Goal: Task Accomplishment & Management: Manage account settings

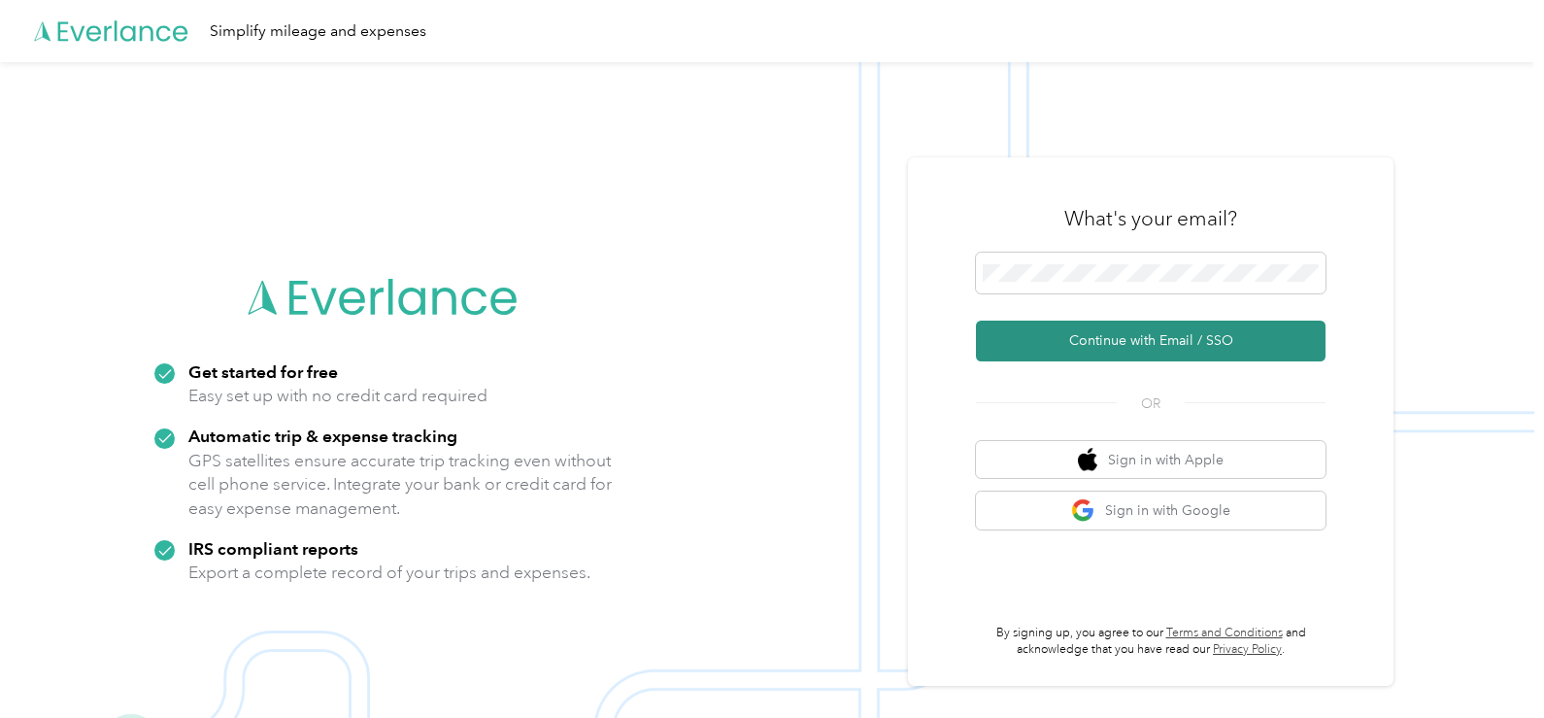
click at [1131, 343] on button "Continue with Email / SSO" at bounding box center [1151, 340] width 350 height 41
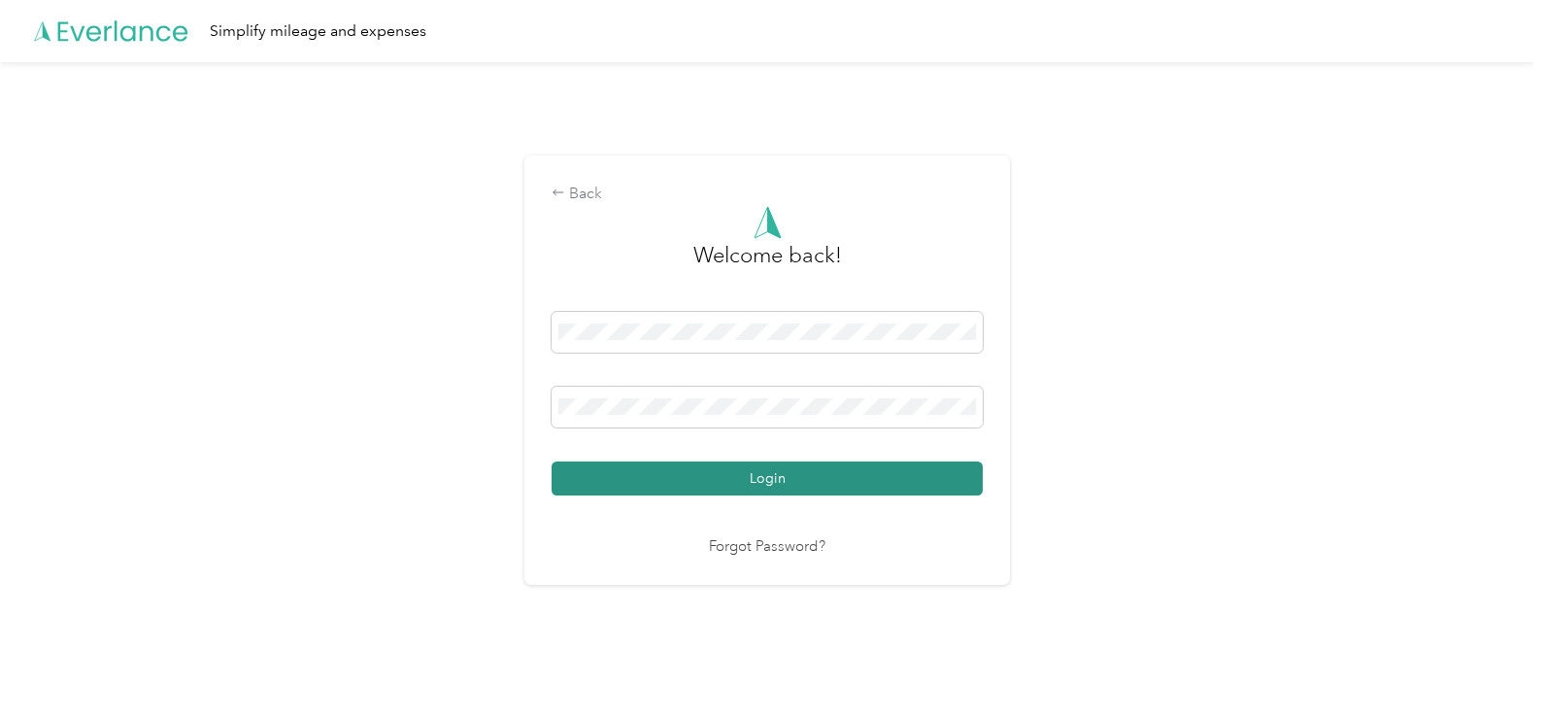
click at [689, 477] on button "Login" at bounding box center [766, 478] width 431 height 34
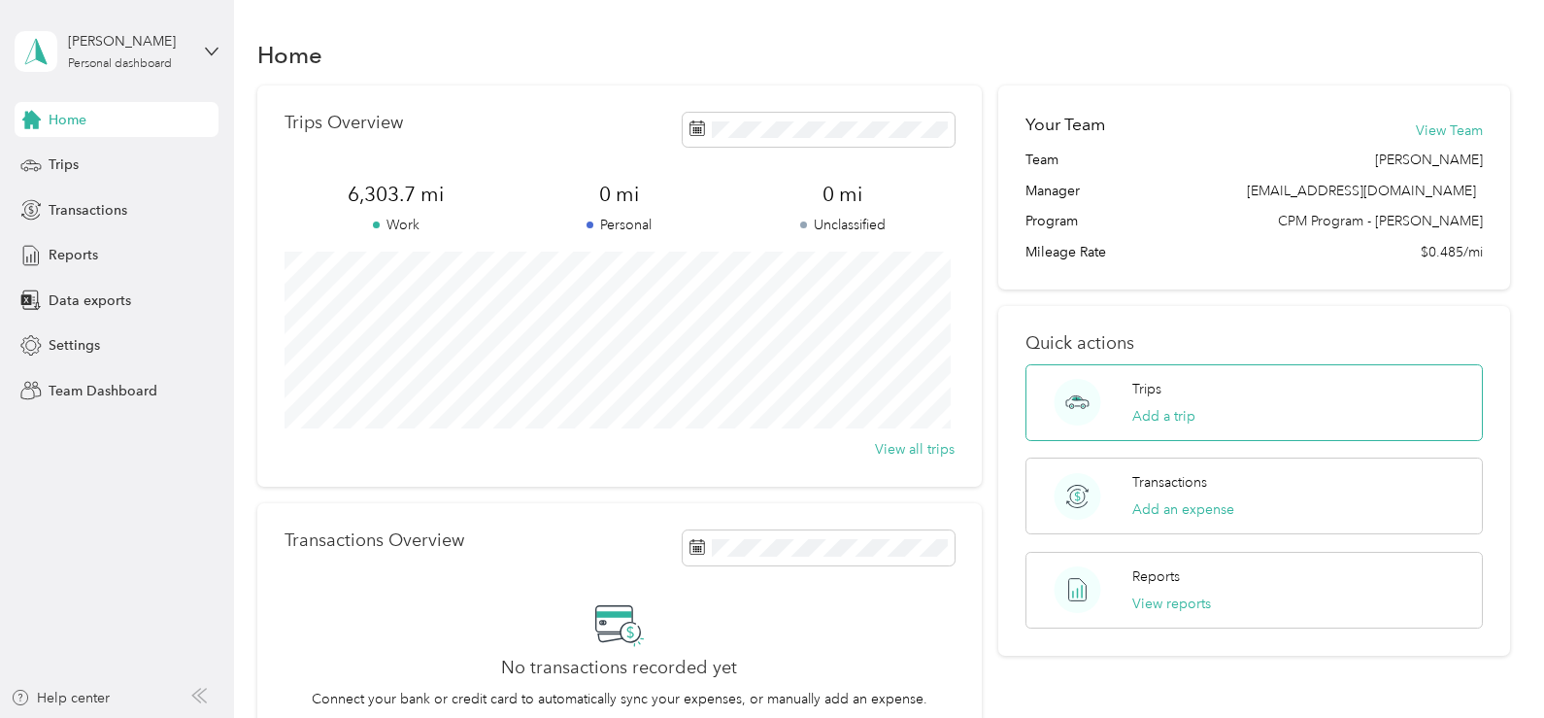
click at [1229, 397] on div "Trips Add a trip" at bounding box center [1253, 402] width 457 height 77
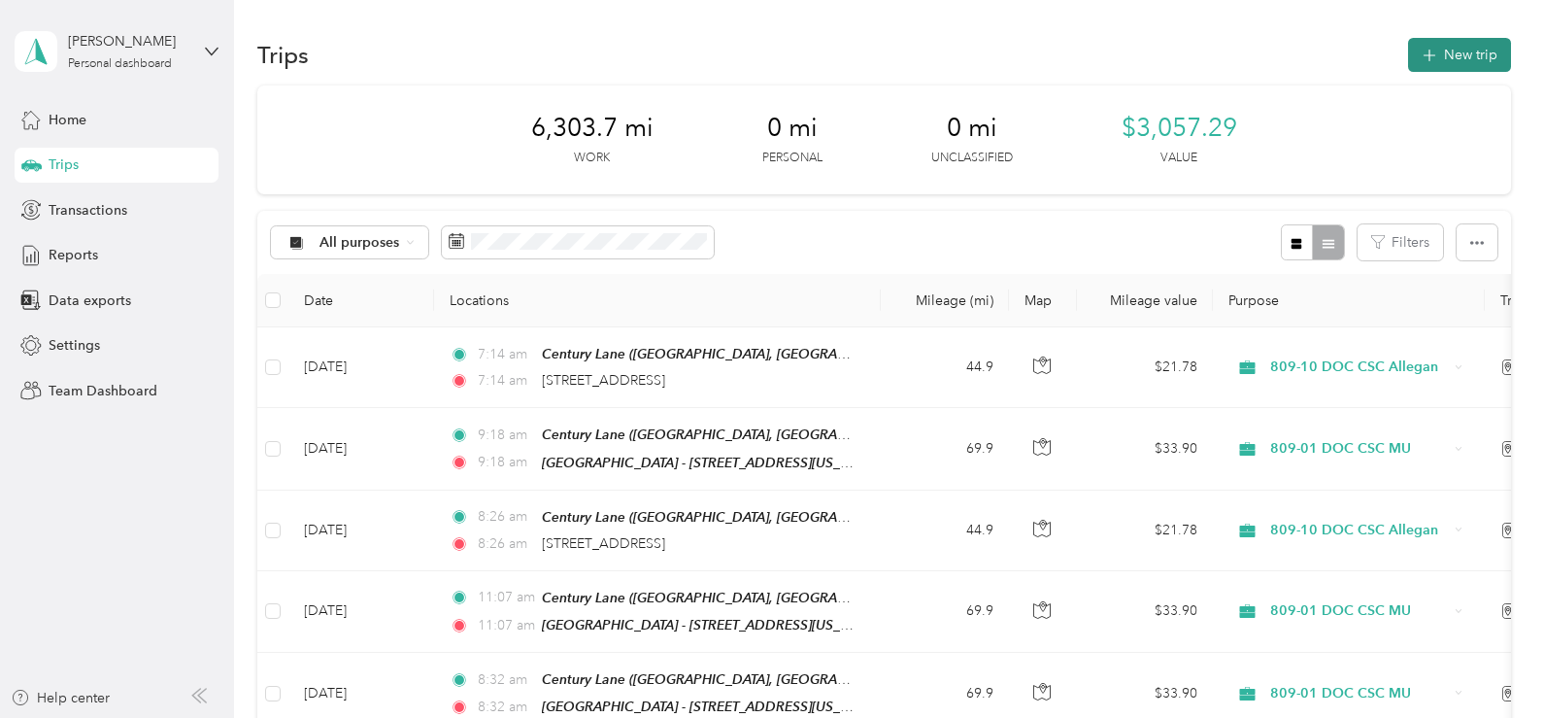
click at [1434, 58] on button "New trip" at bounding box center [1459, 55] width 103 height 34
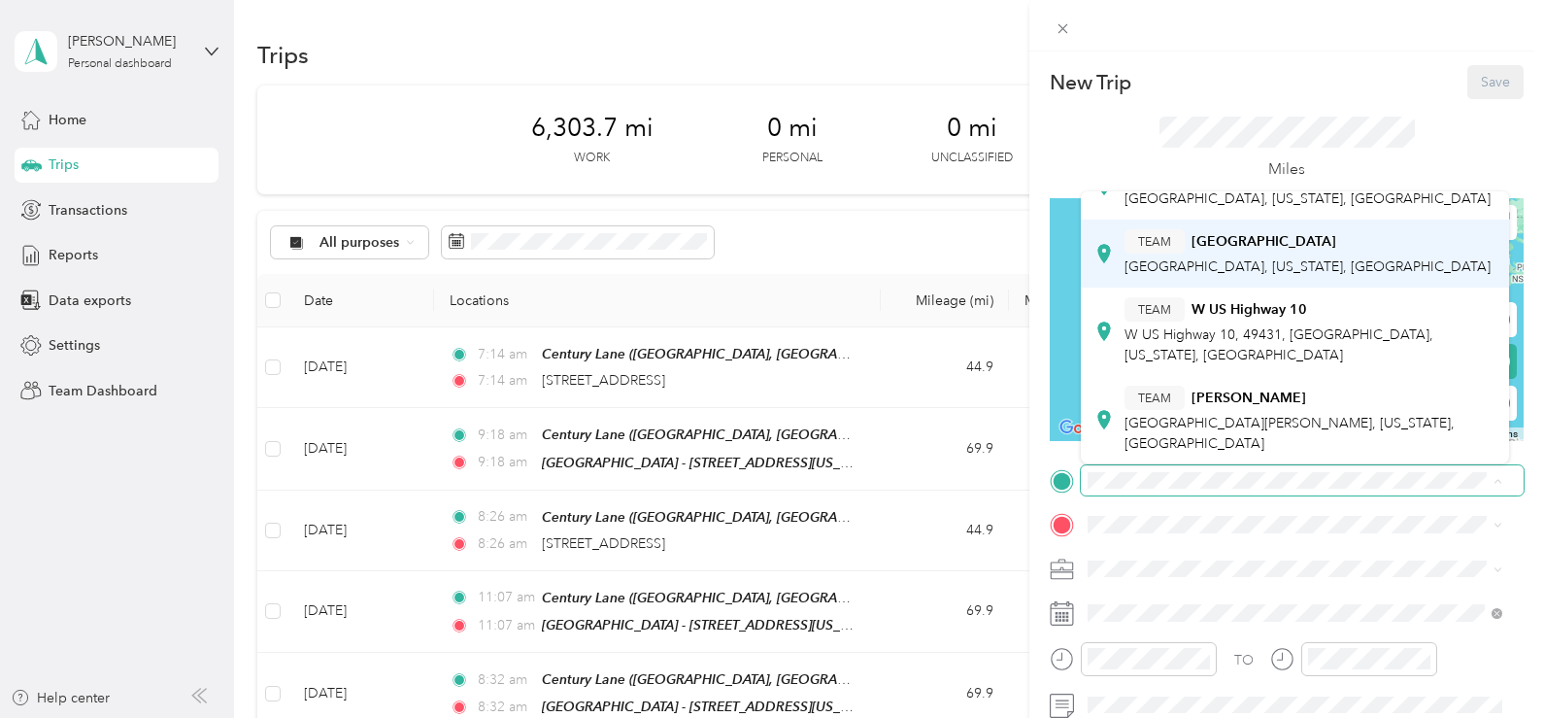
scroll to position [388, 0]
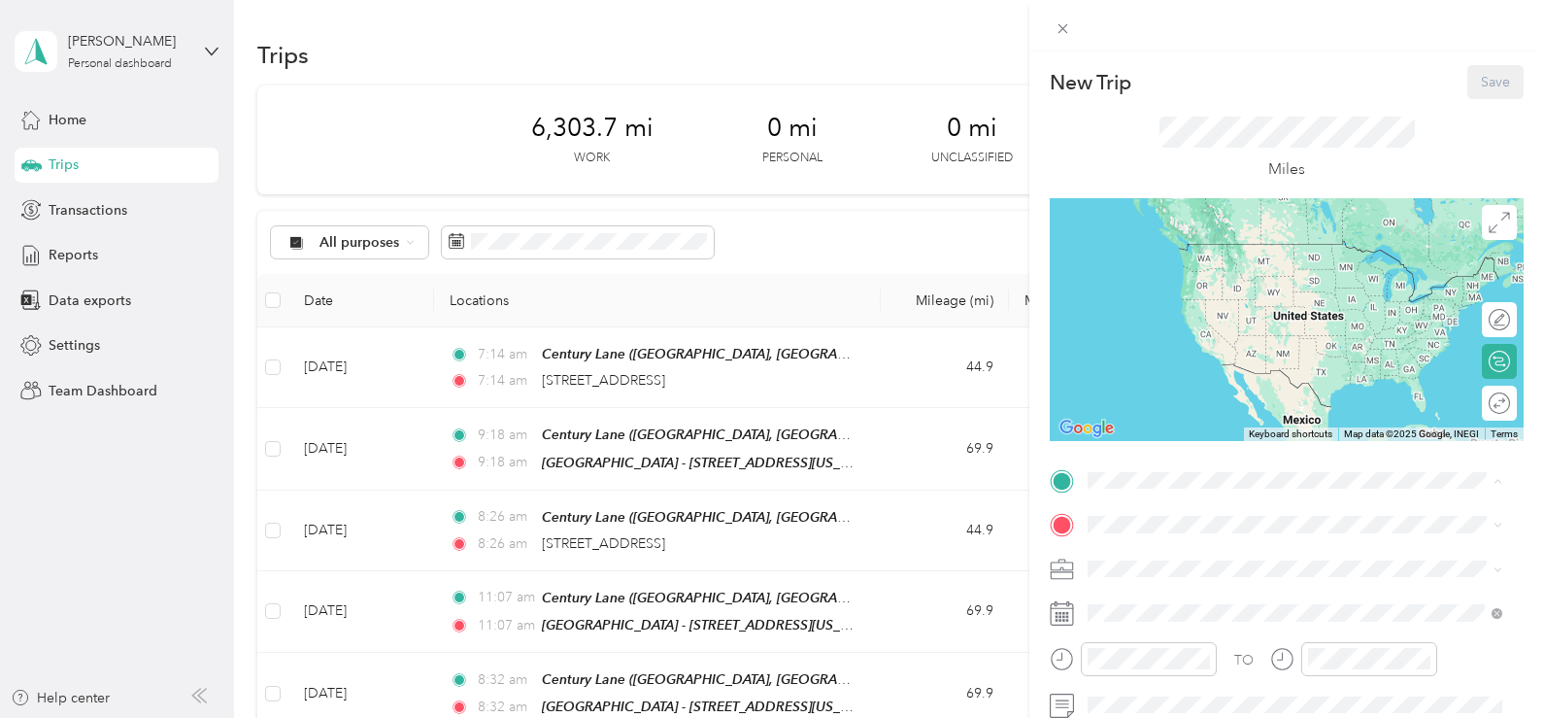
click at [1223, 150] on div "TEAM Century Lane" at bounding box center [1307, 137] width 366 height 24
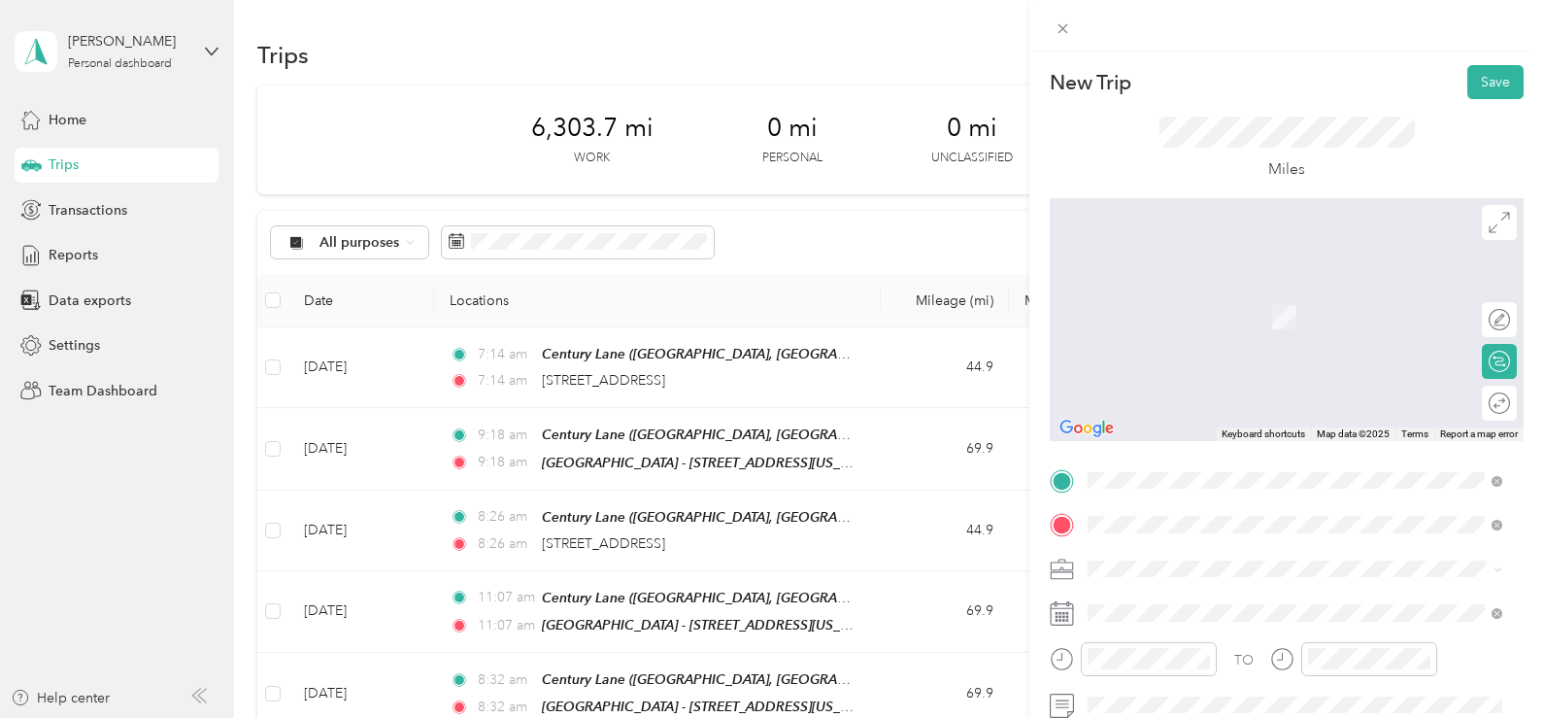
click at [1228, 297] on span "[STREET_ADDRESS][US_STATE]" at bounding box center [1221, 288] width 194 height 17
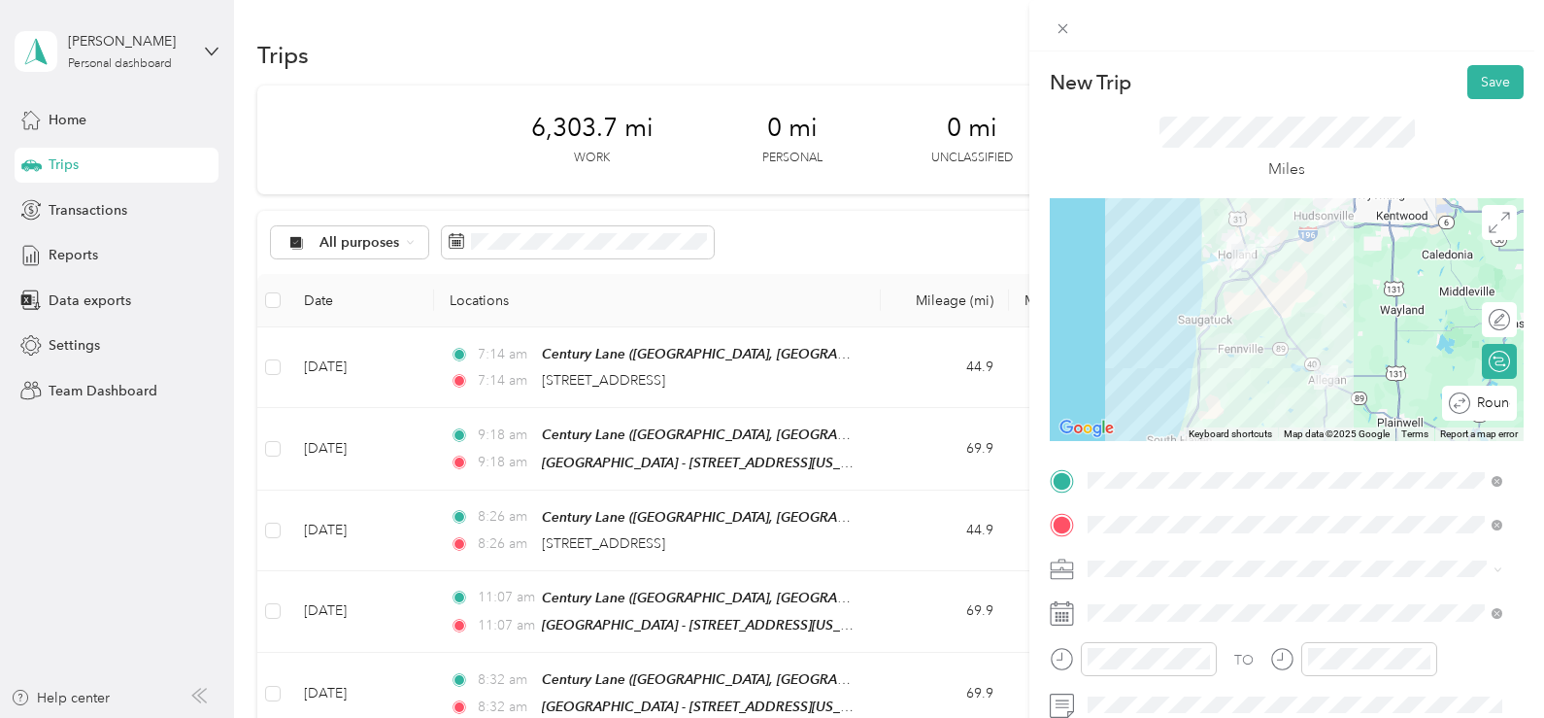
click at [1478, 414] on div "Round trip" at bounding box center [1479, 402] width 75 height 35
click at [1478, 408] on div at bounding box center [1489, 403] width 41 height 20
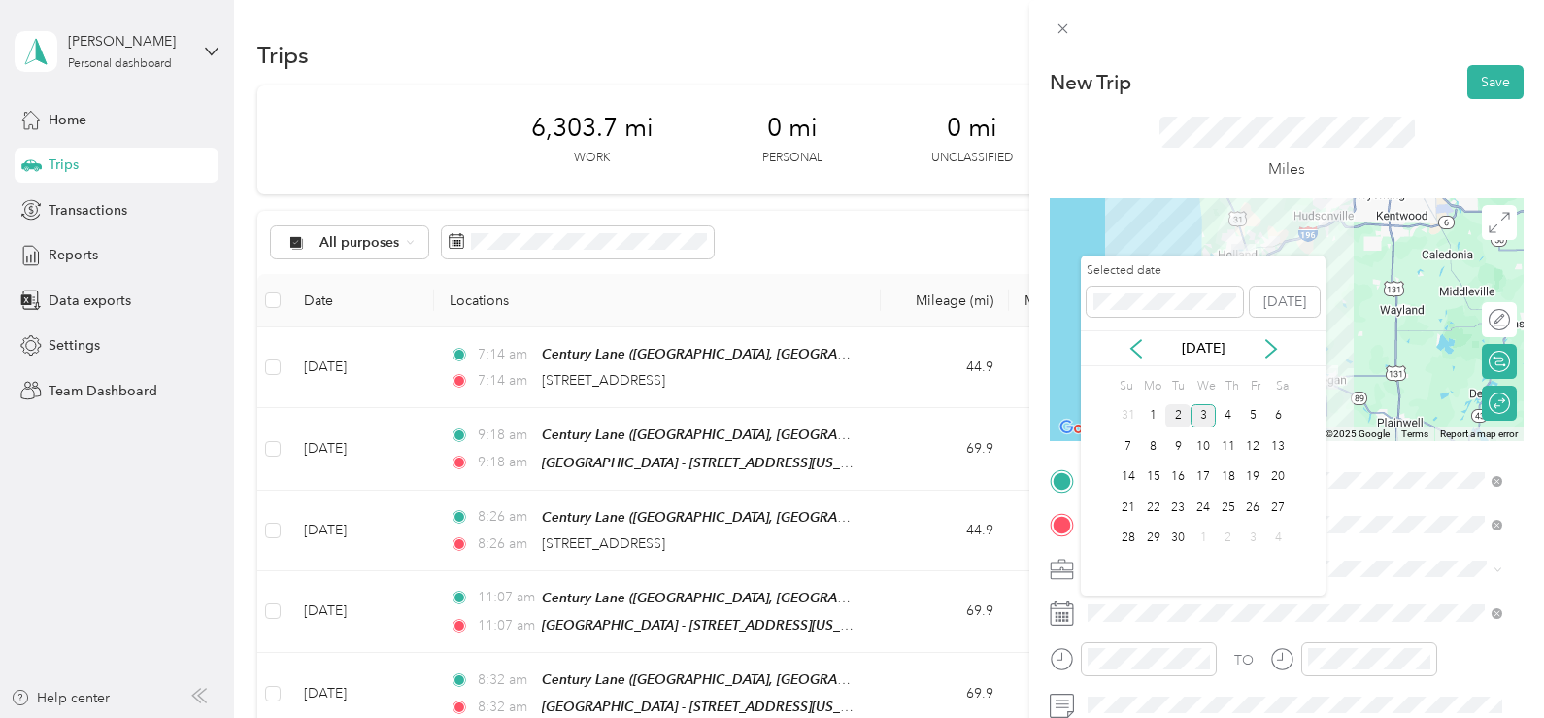
click at [1181, 411] on div "2" at bounding box center [1177, 416] width 25 height 24
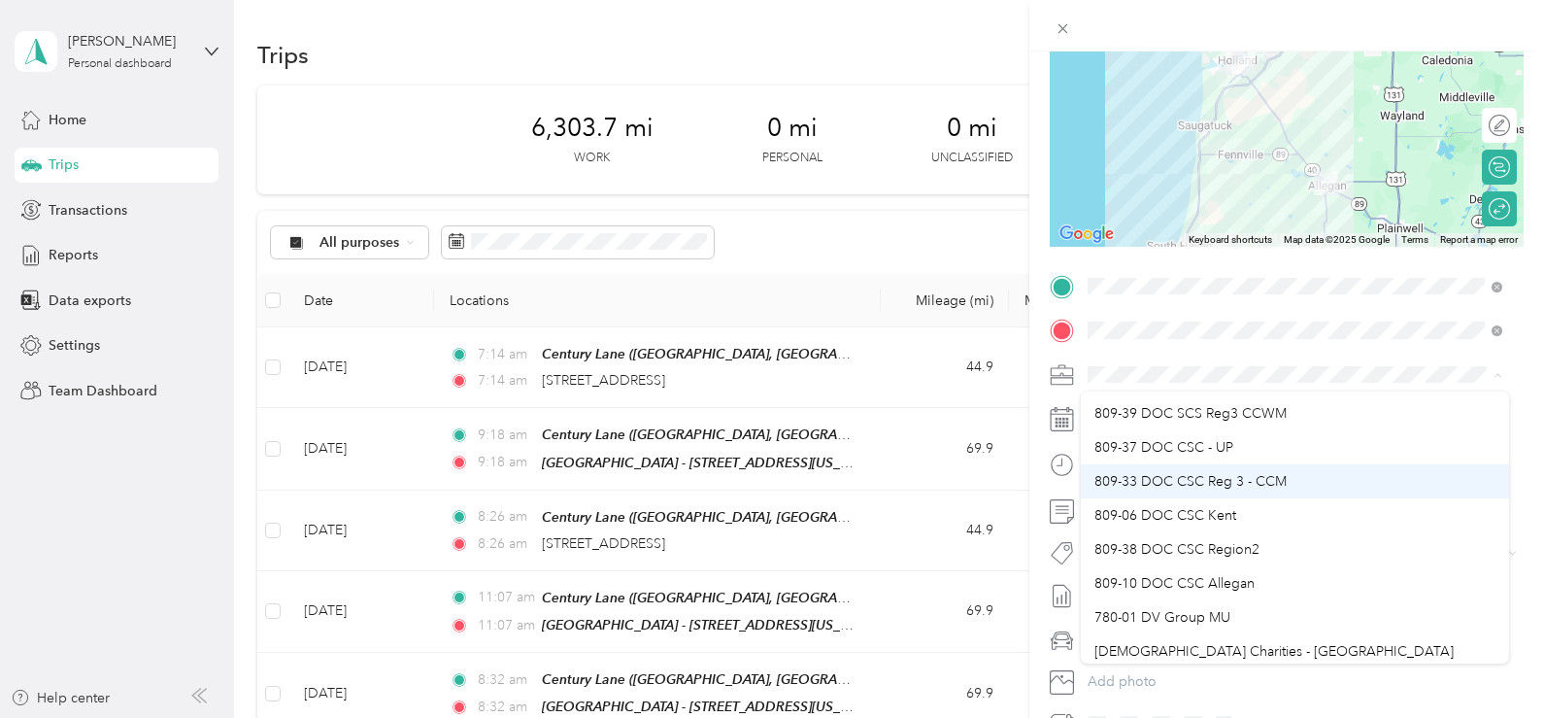
scroll to position [136, 0]
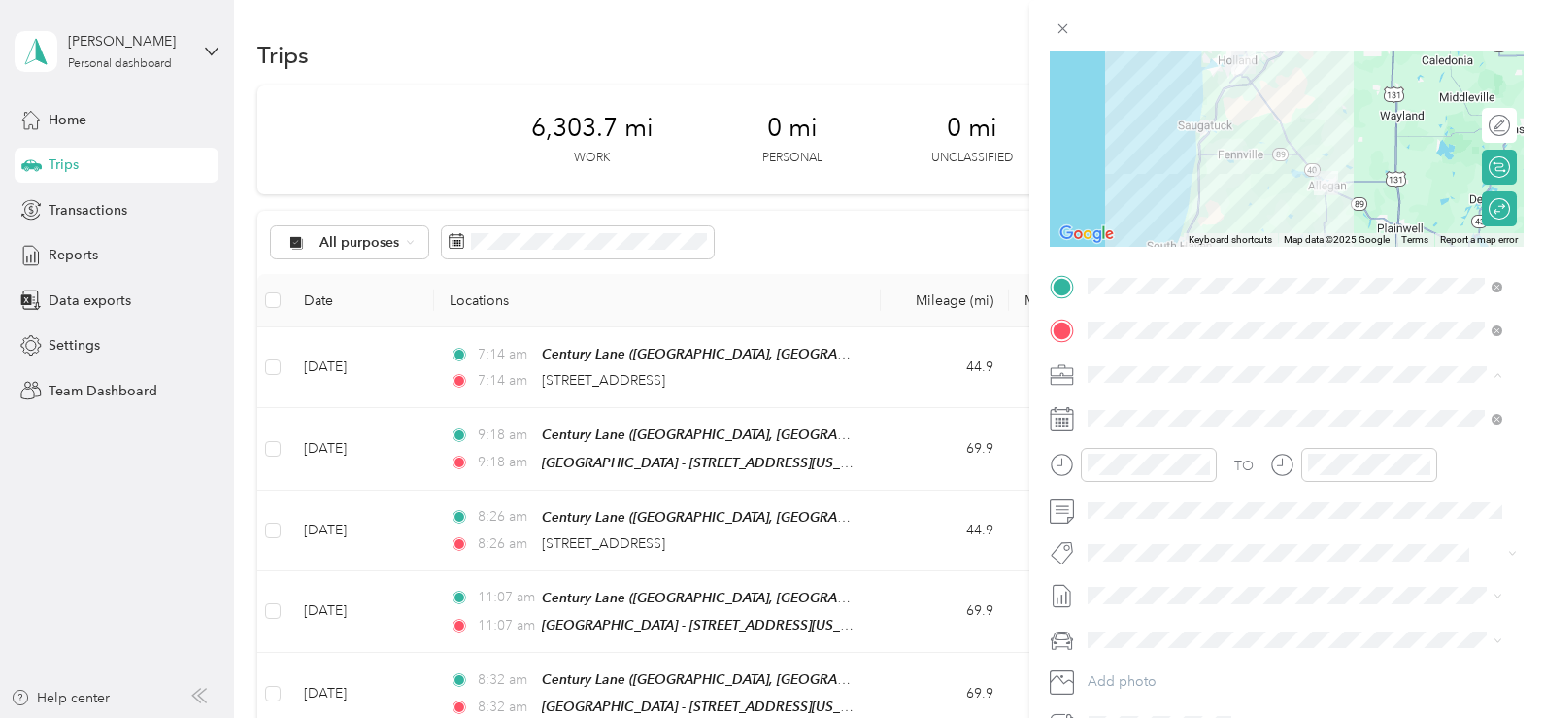
click at [1243, 535] on div "809-10 DOC CSC Allegan" at bounding box center [1294, 544] width 401 height 20
click at [1518, 508] on form "New Trip Save This trip cannot be edited because it is either under review, app…" at bounding box center [1286, 305] width 515 height 869
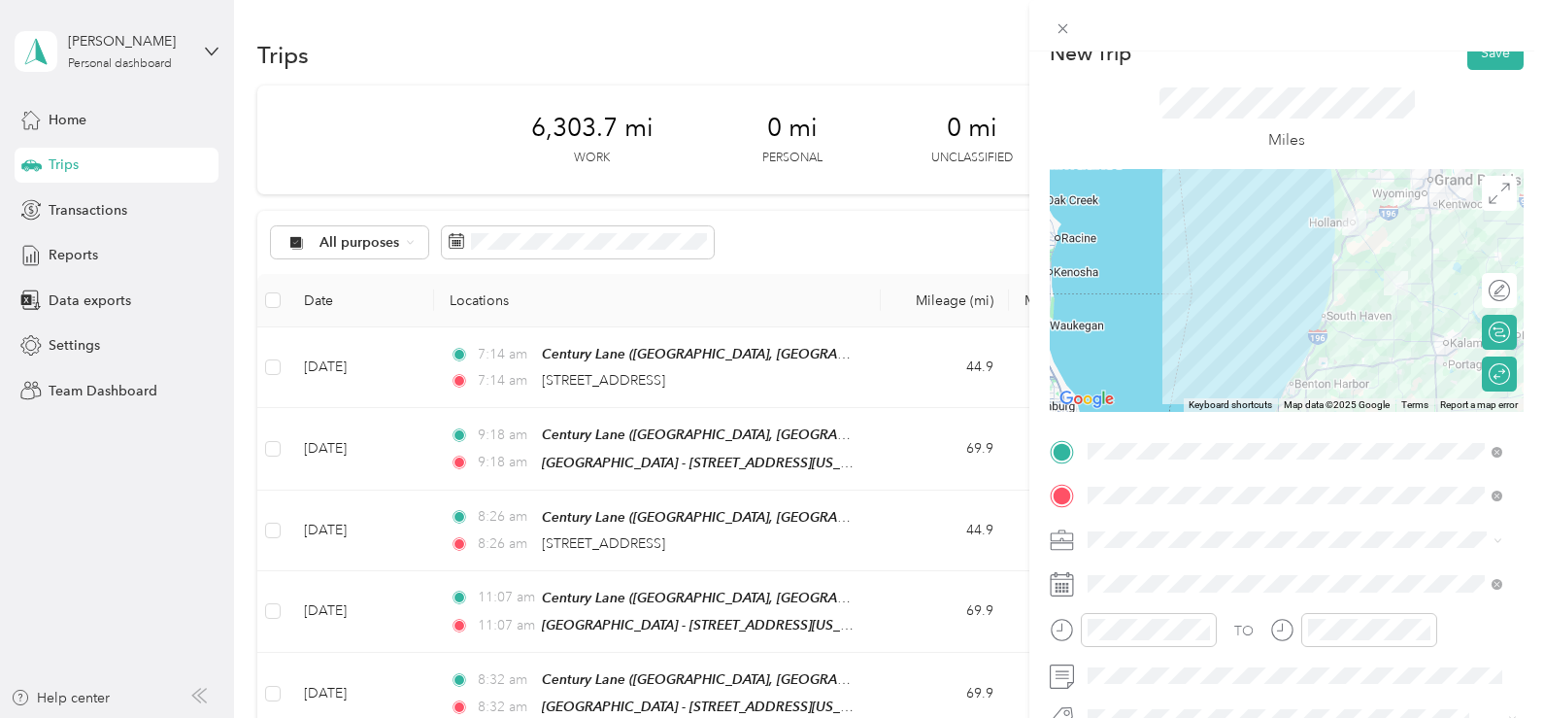
scroll to position [0, 0]
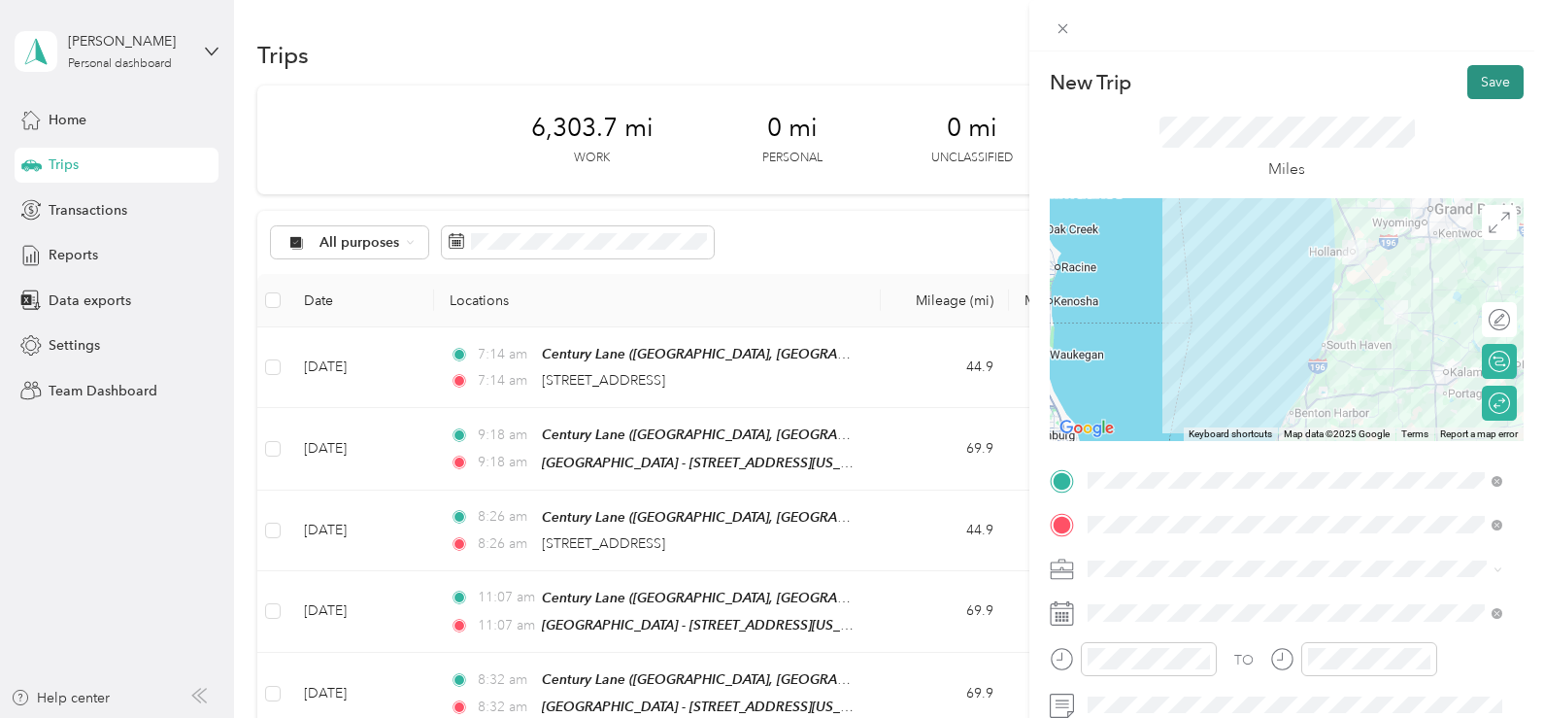
click at [1487, 79] on button "Save" at bounding box center [1495, 82] width 56 height 34
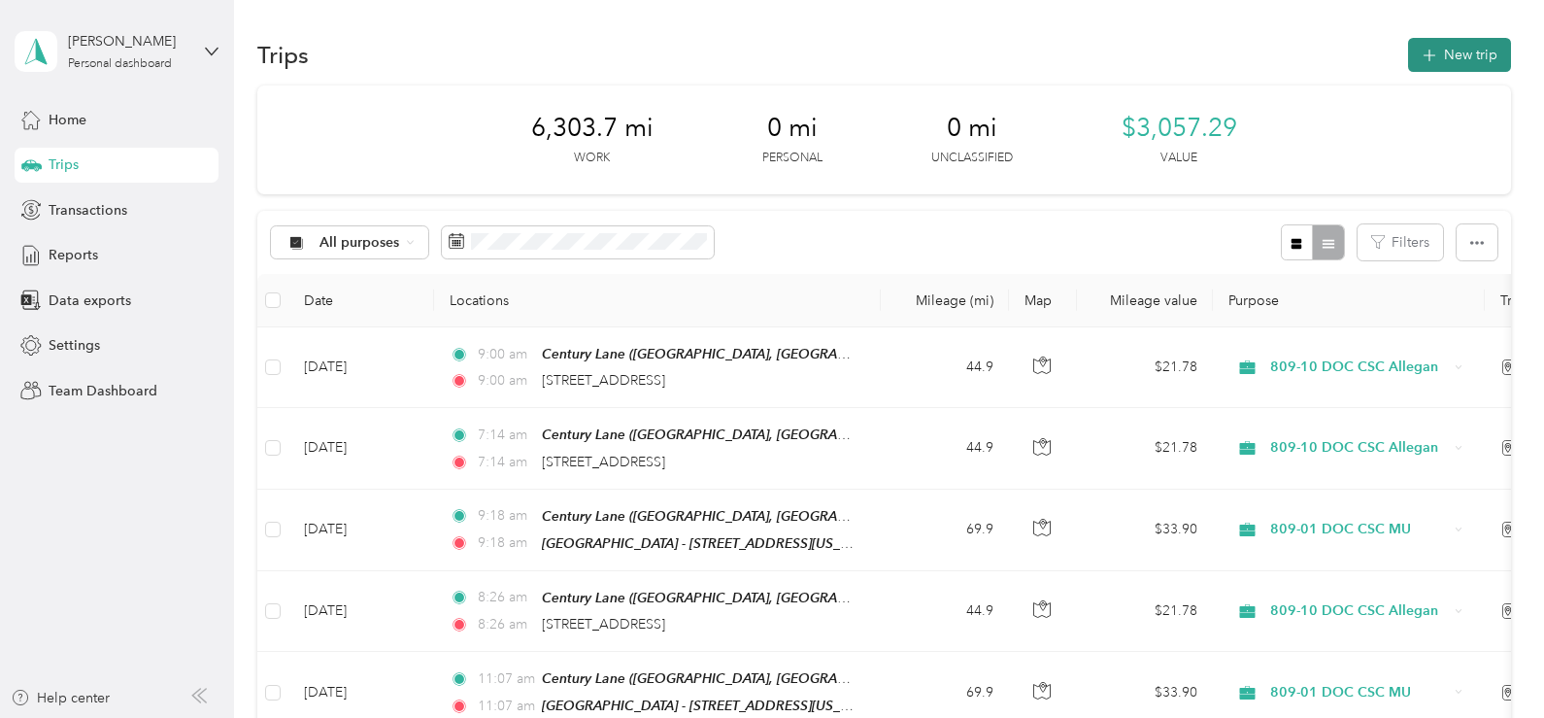
click at [1456, 58] on button "New trip" at bounding box center [1459, 55] width 103 height 34
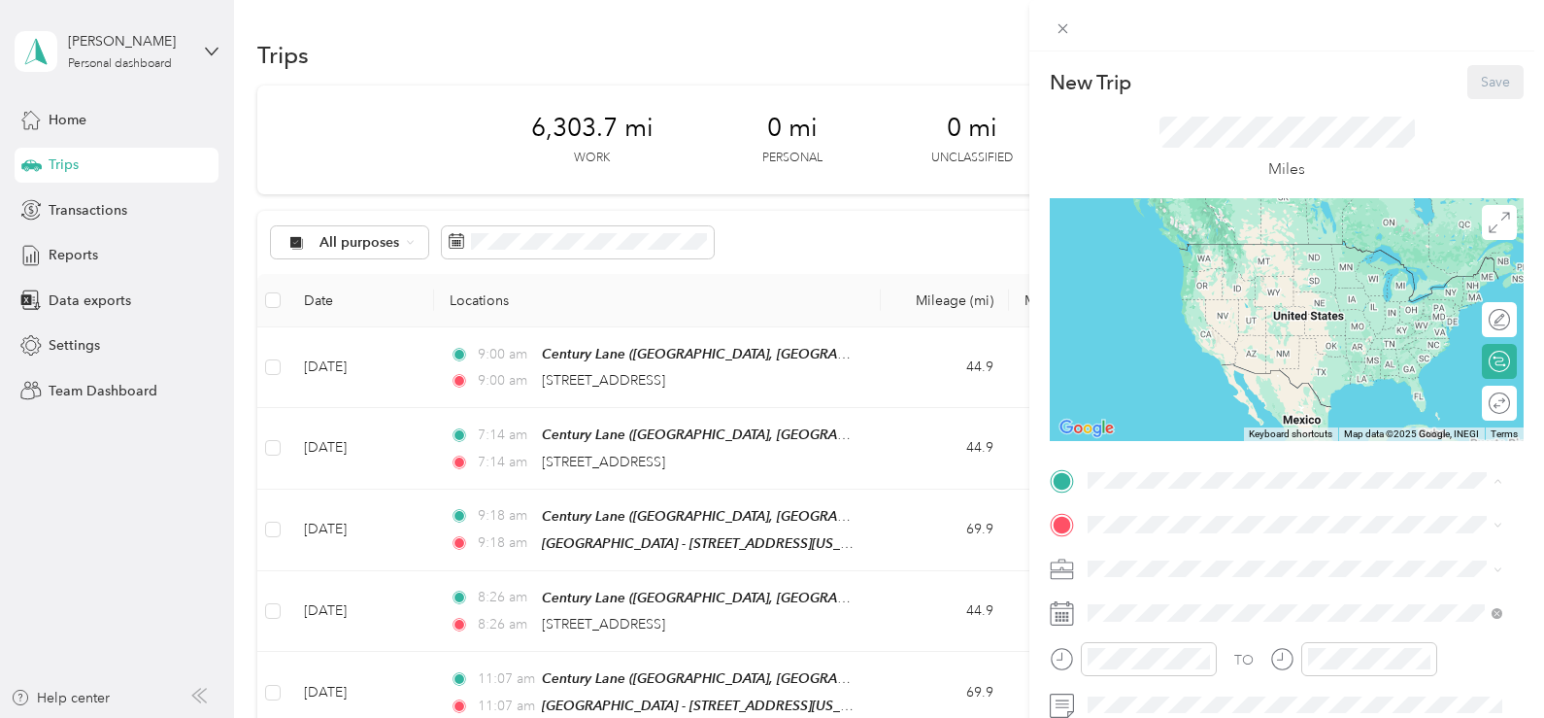
click at [1256, 271] on span "[GEOGRAPHIC_DATA], [US_STATE], [GEOGRAPHIC_DATA]" at bounding box center [1307, 279] width 366 height 17
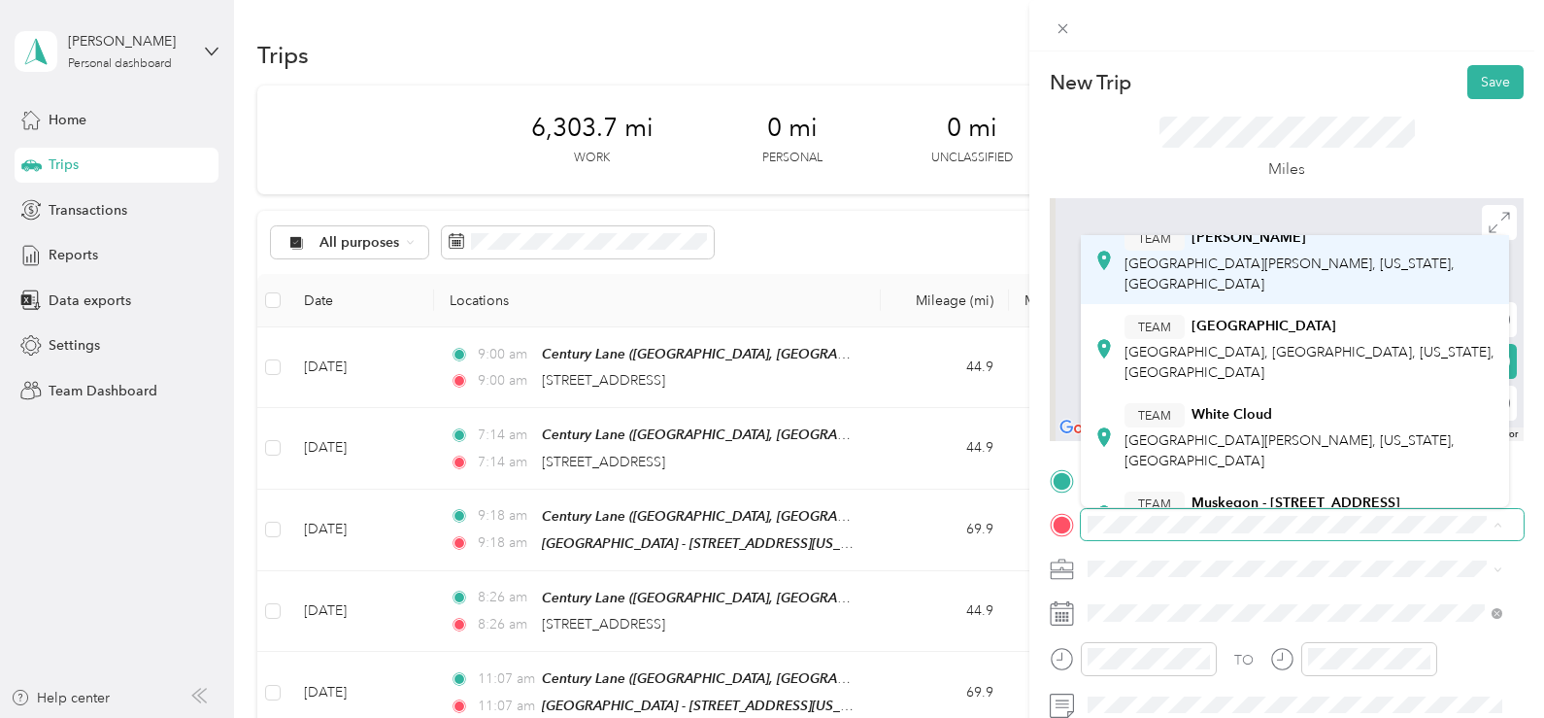
scroll to position [632, 0]
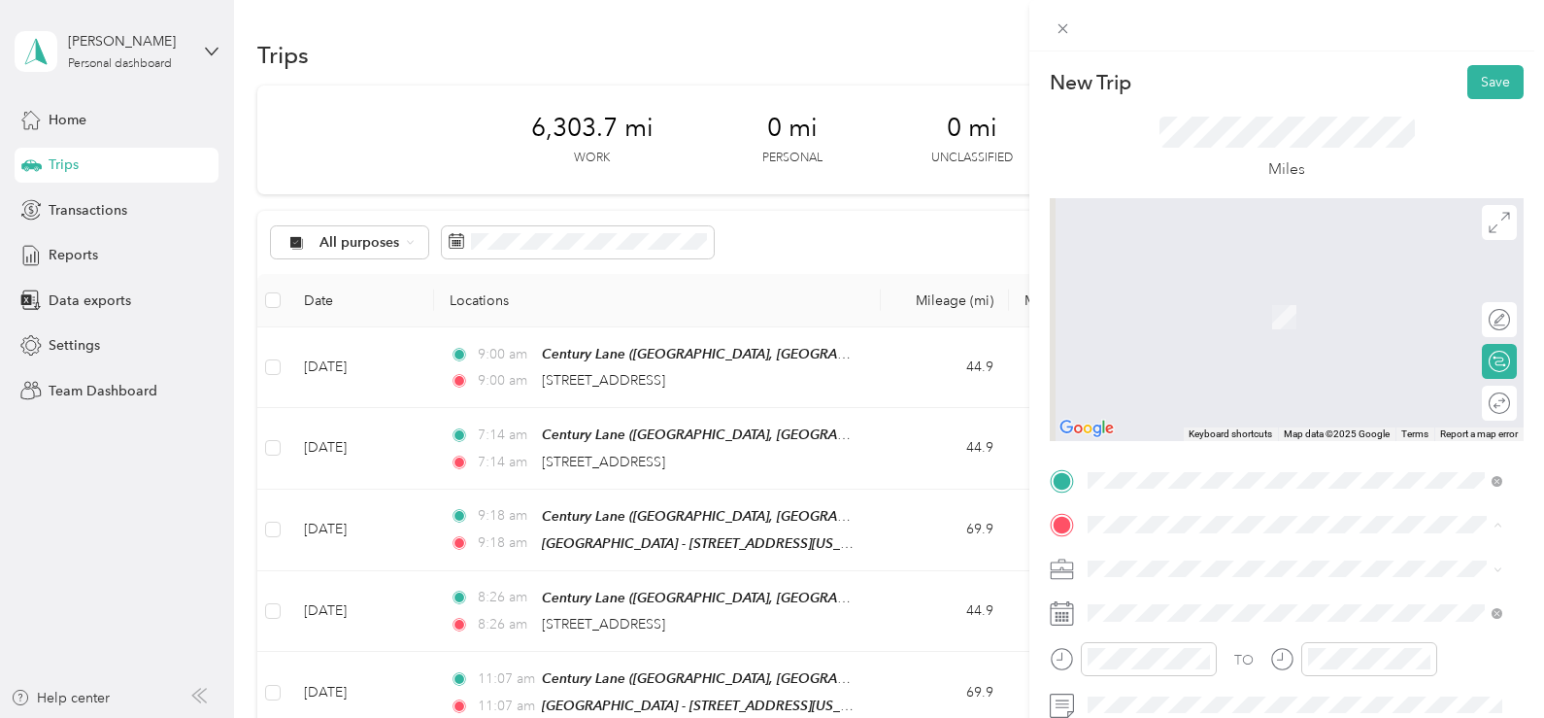
click at [1241, 446] on div "TEAM Muskegon - [STREET_ADDRESS][US_STATE]" at bounding box center [1294, 473] width 401 height 54
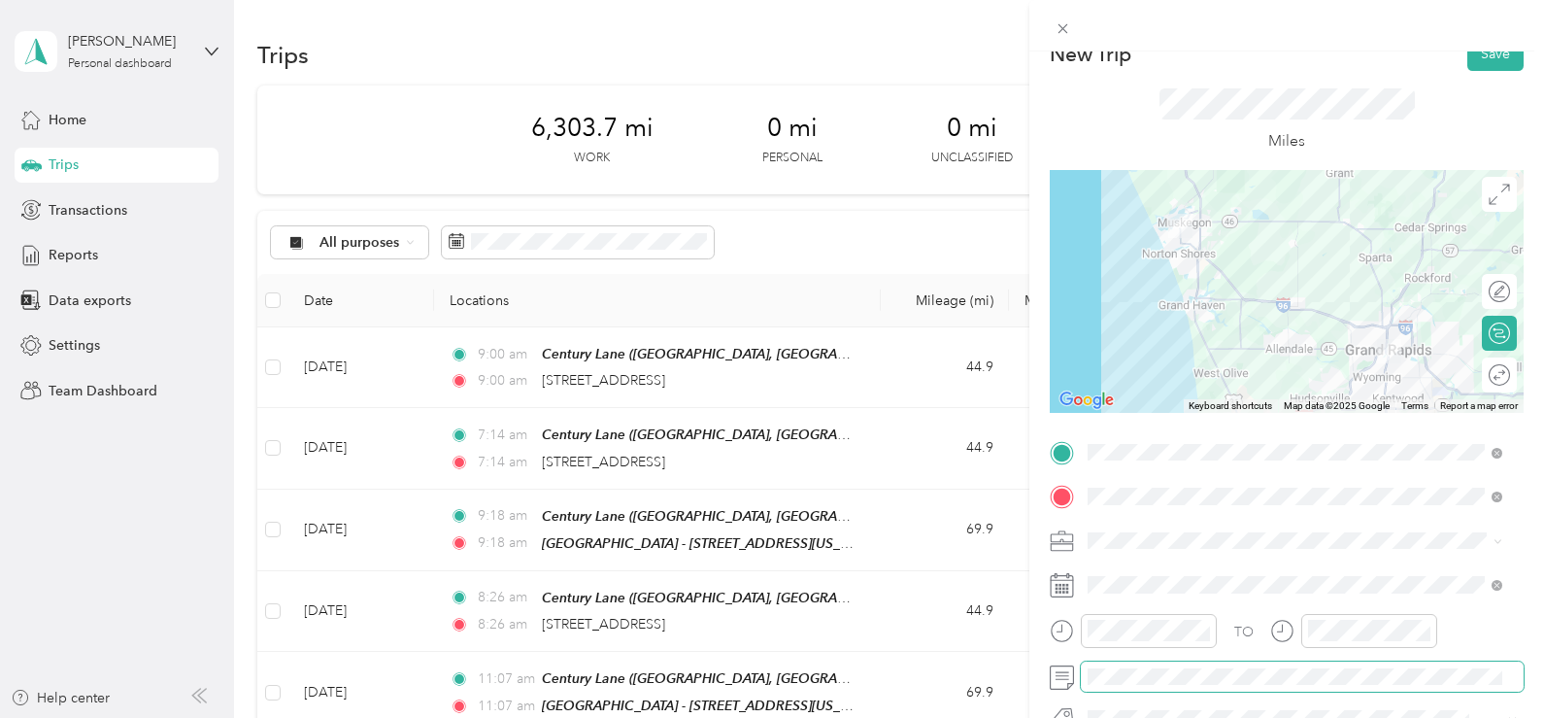
scroll to position [0, 0]
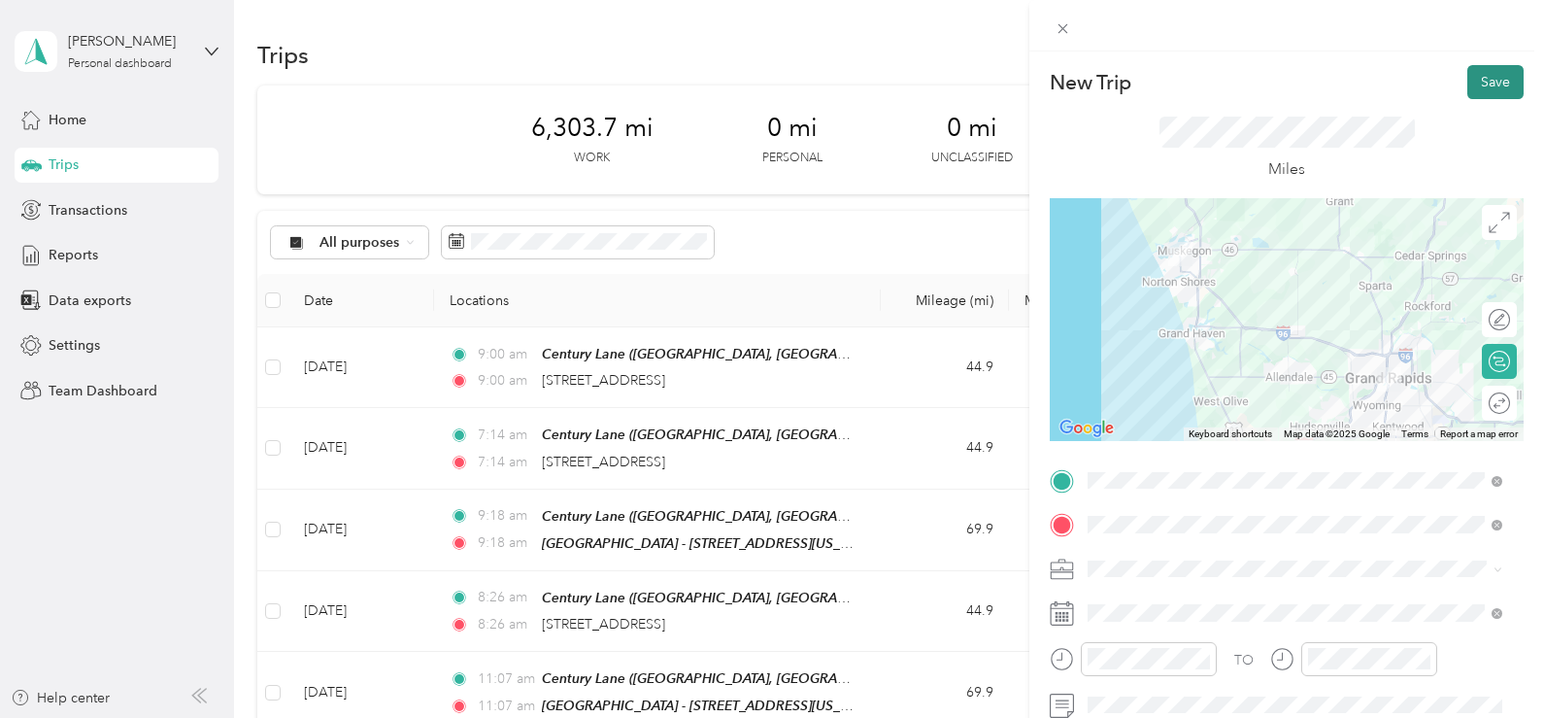
click at [1491, 80] on button "Save" at bounding box center [1495, 82] width 56 height 34
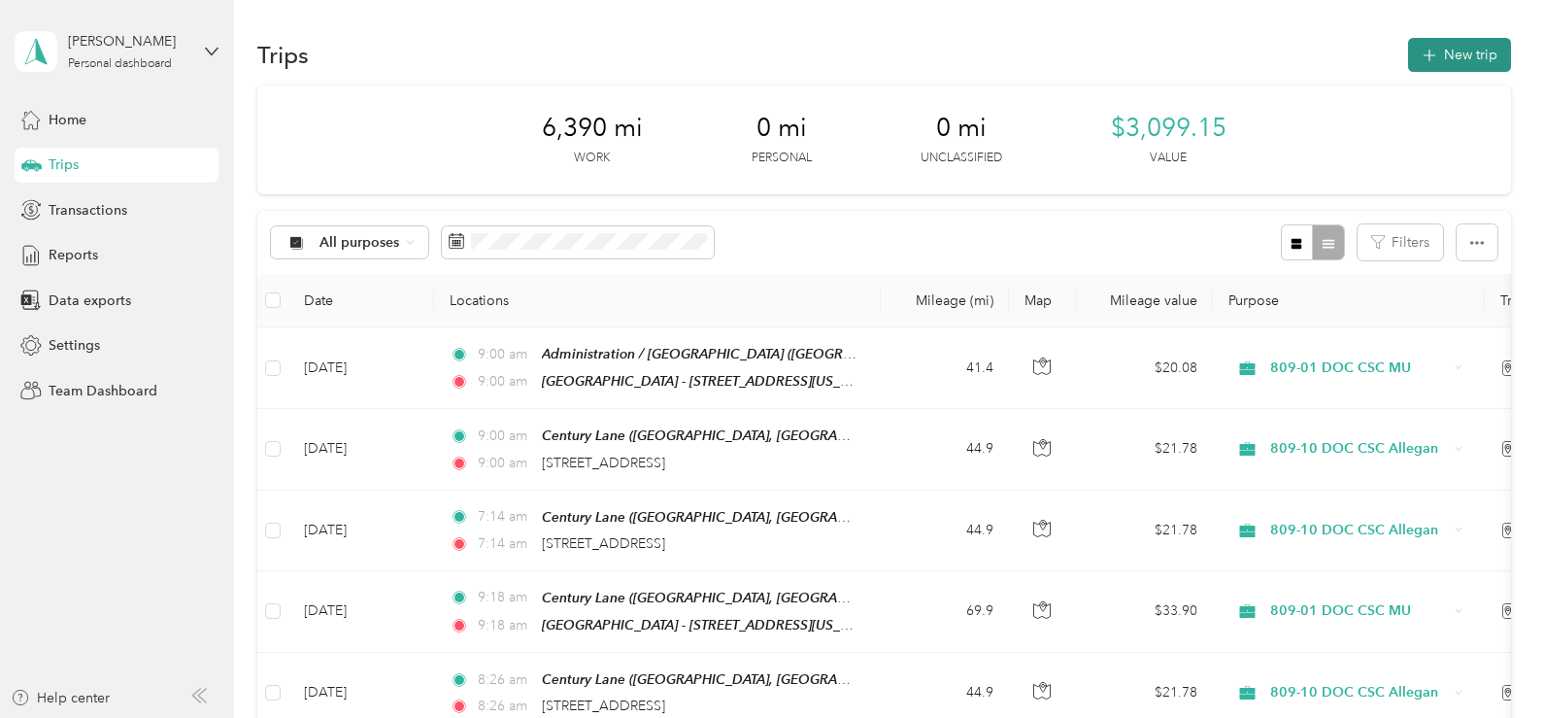
click at [1422, 59] on icon "button" at bounding box center [1429, 56] width 22 height 22
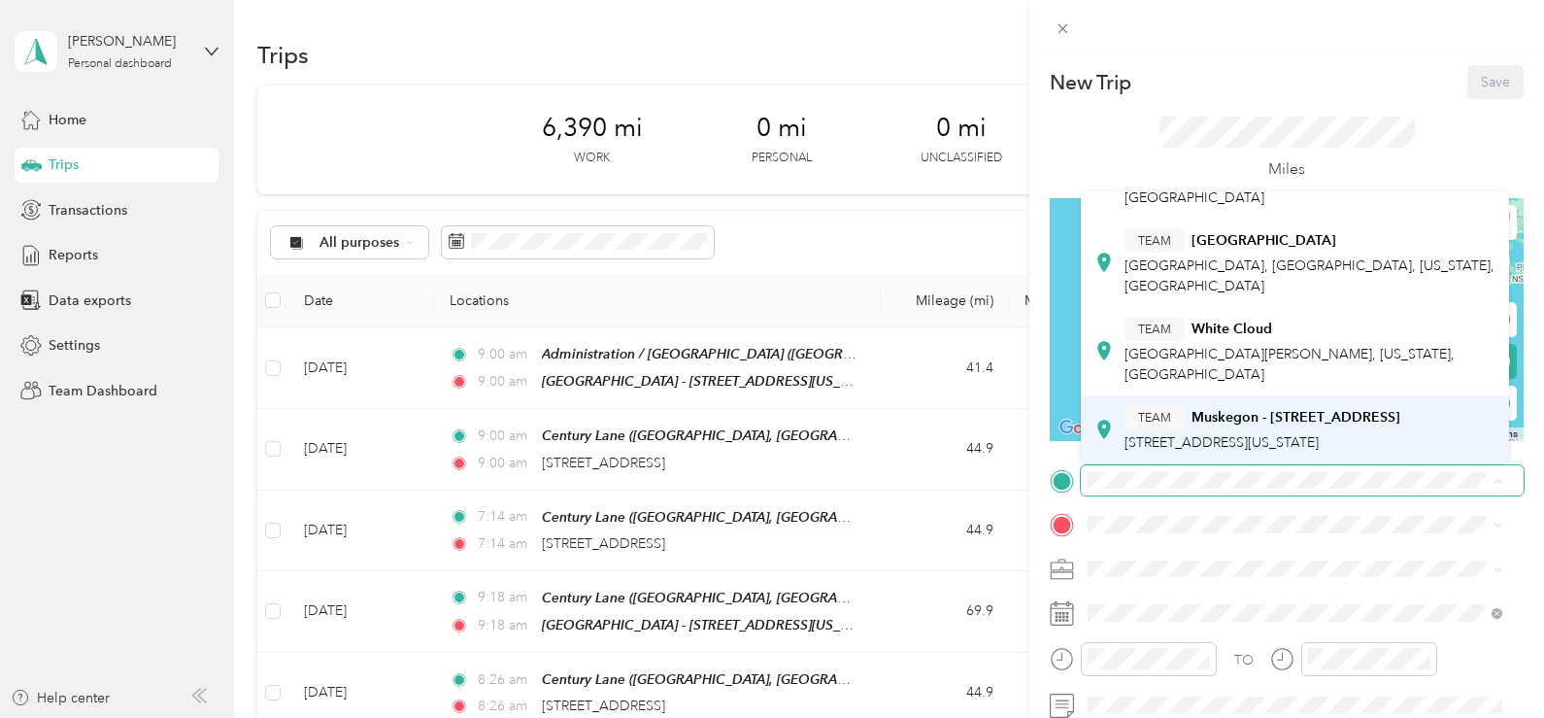
scroll to position [632, 0]
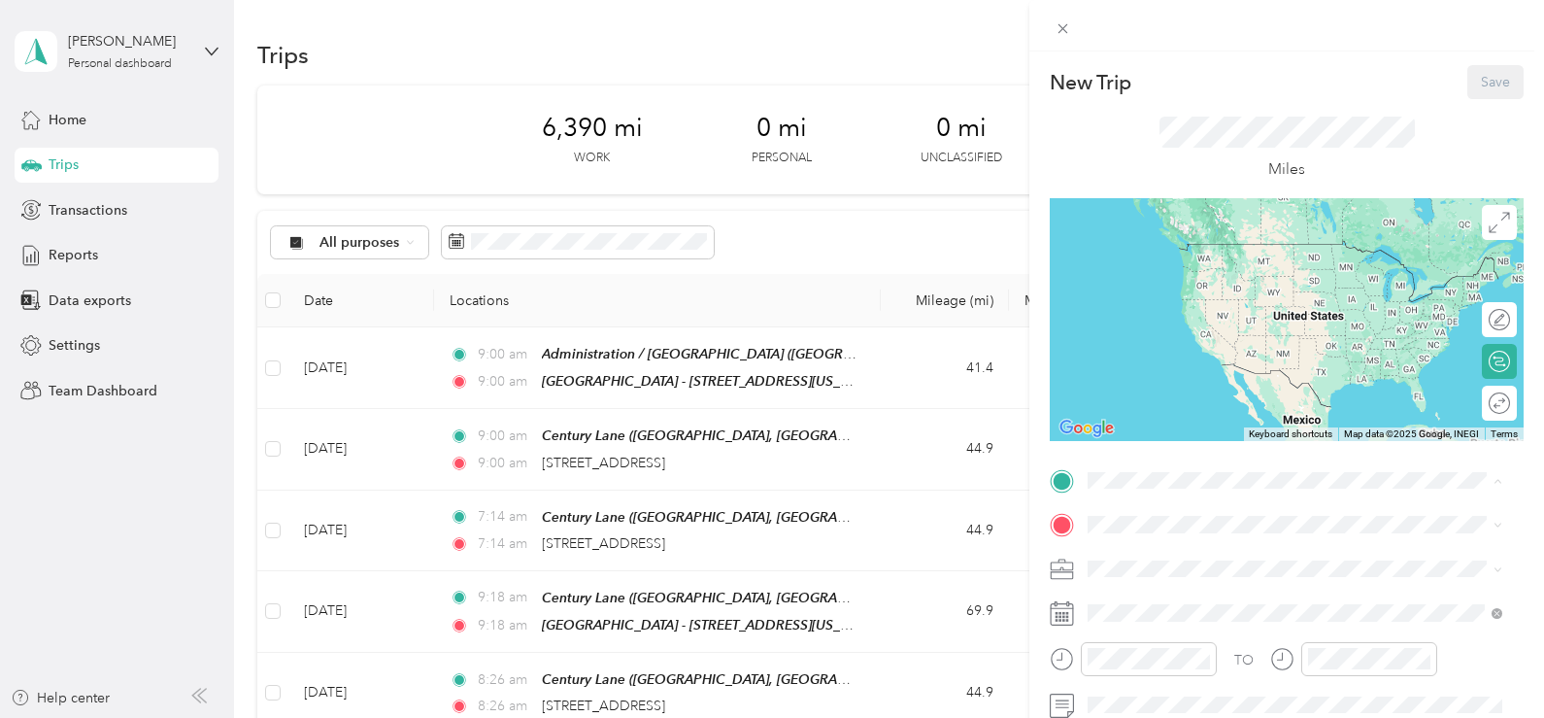
click at [1252, 409] on strong "Muskegon - [STREET_ADDRESS]" at bounding box center [1295, 417] width 209 height 17
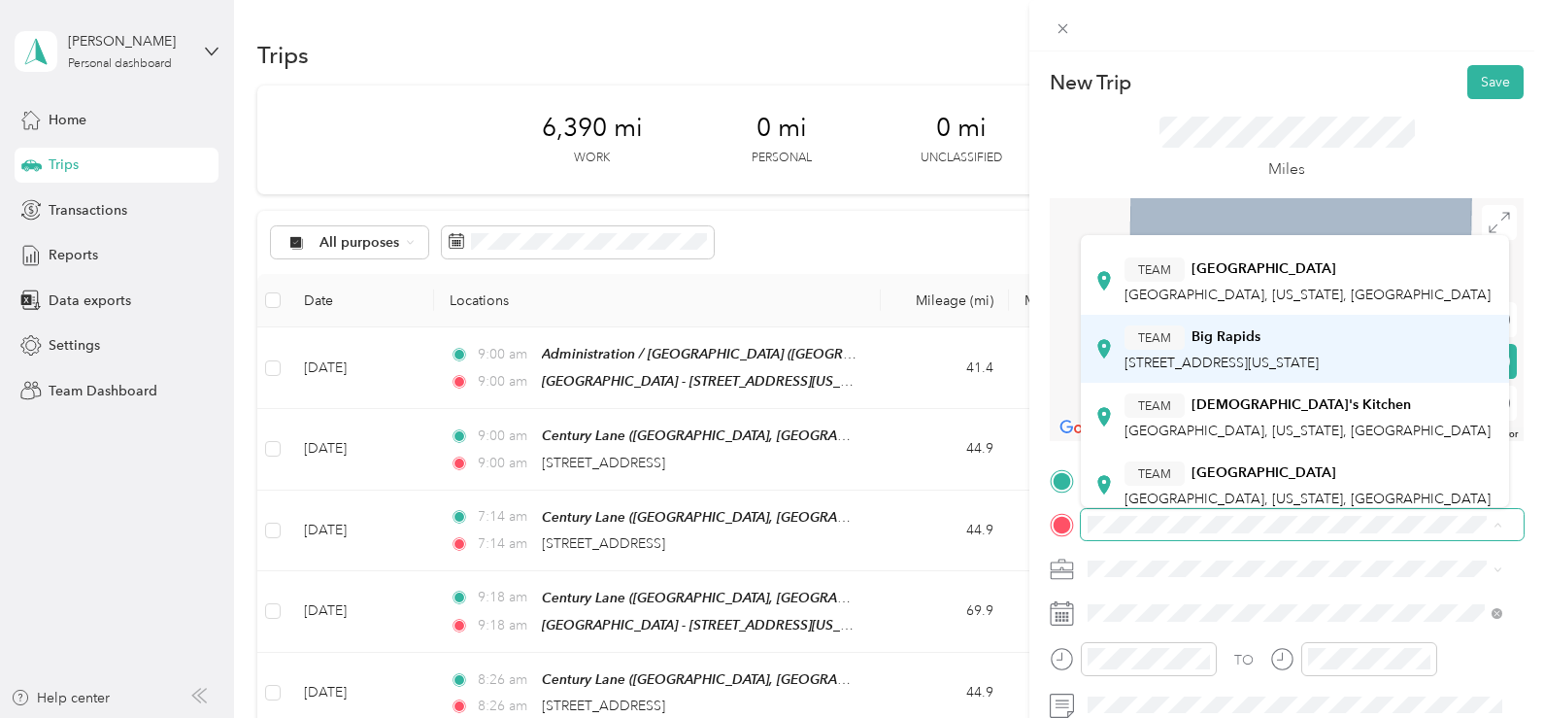
scroll to position [194, 0]
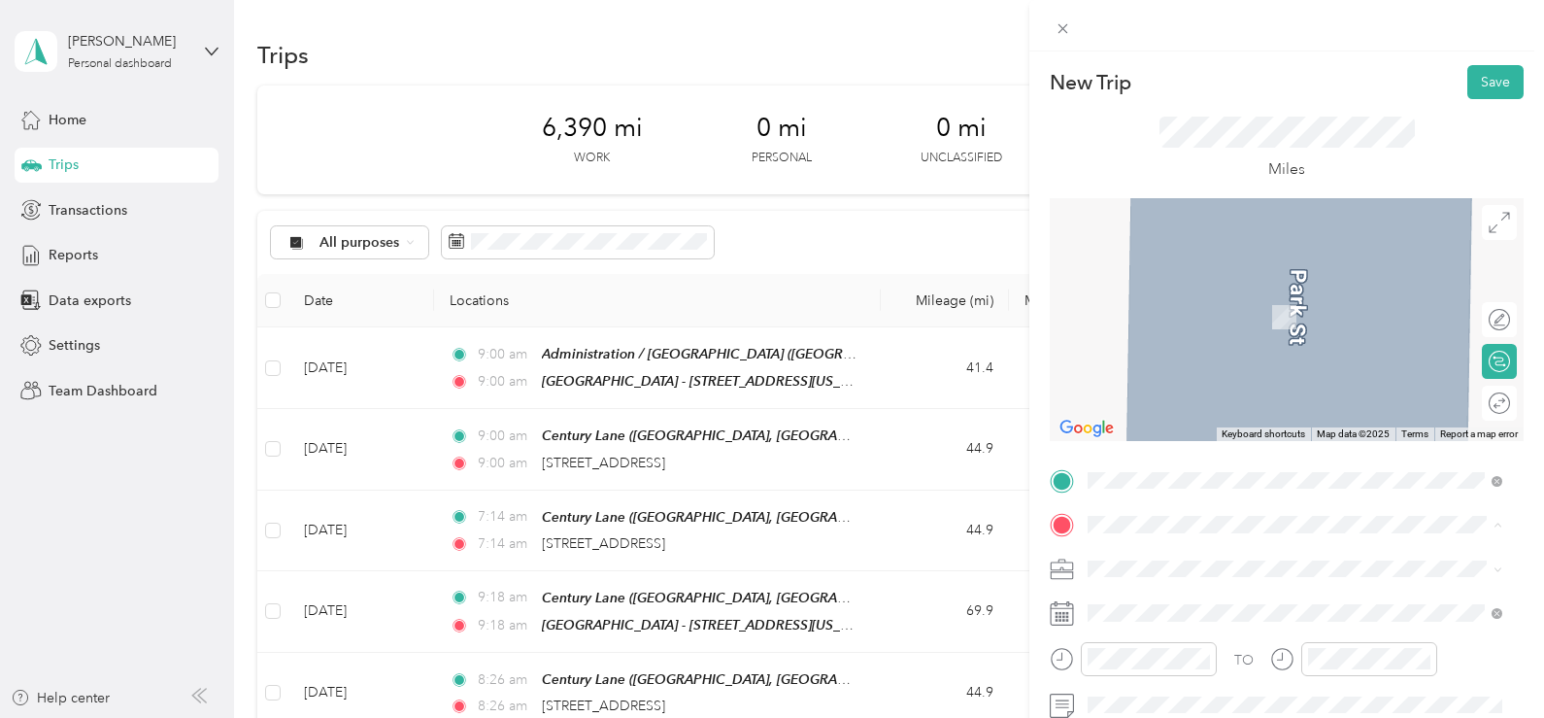
click at [1228, 384] on strong "[GEOGRAPHIC_DATA]" at bounding box center [1263, 375] width 145 height 17
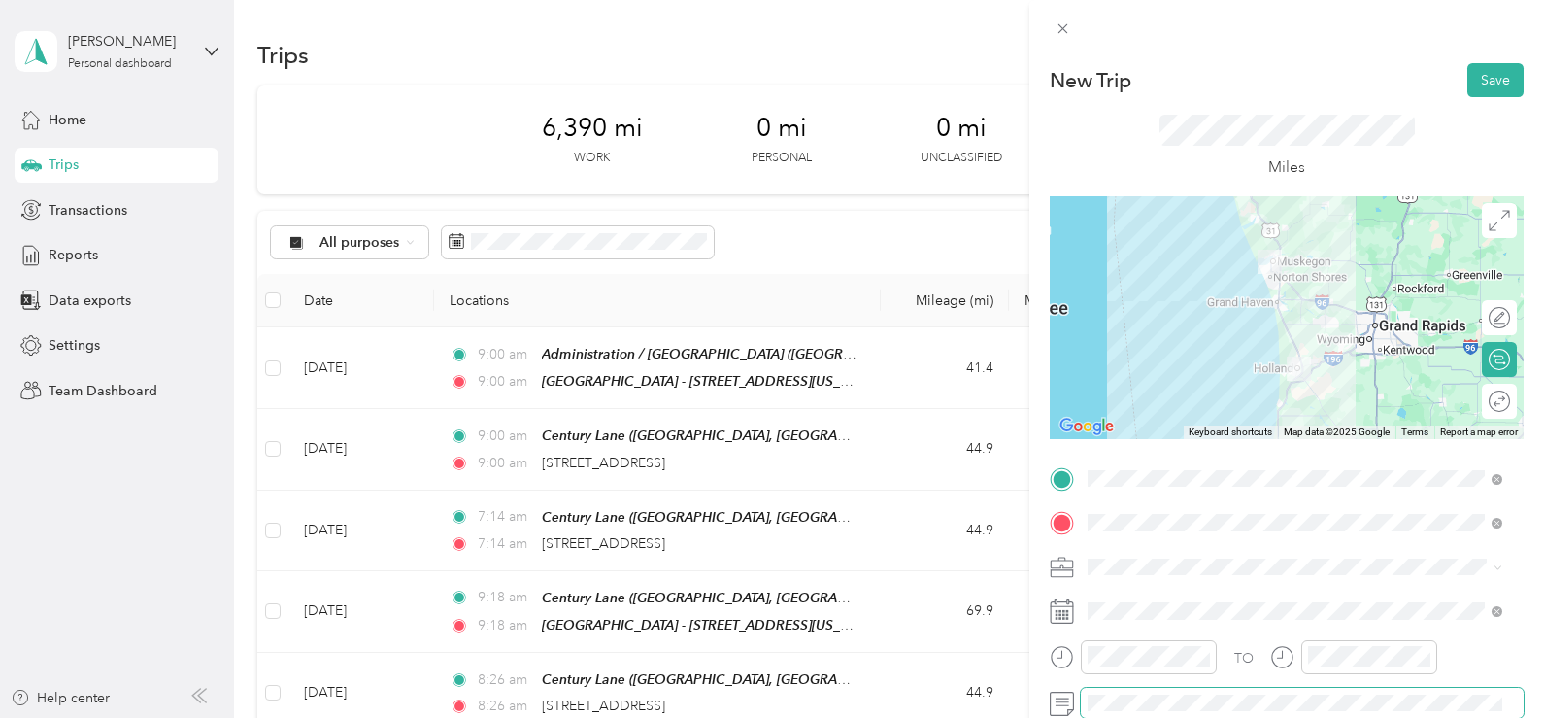
scroll to position [0, 0]
click at [1482, 83] on button "Save" at bounding box center [1495, 82] width 56 height 34
